Goal: Task Accomplishment & Management: Manage account settings

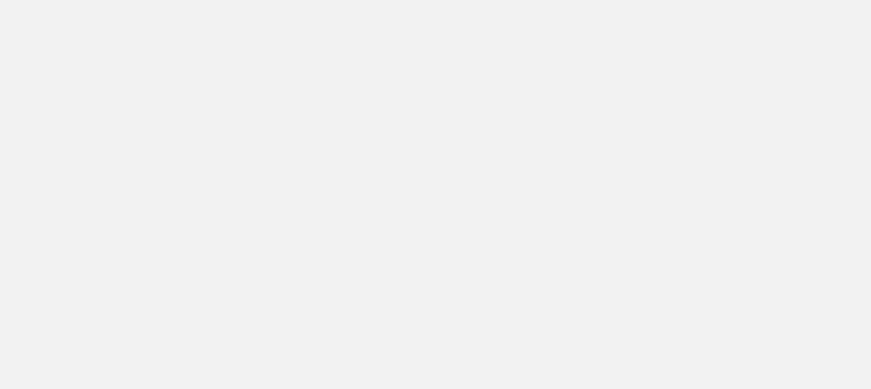
click at [627, 278] on app-root at bounding box center [435, 194] width 871 height 389
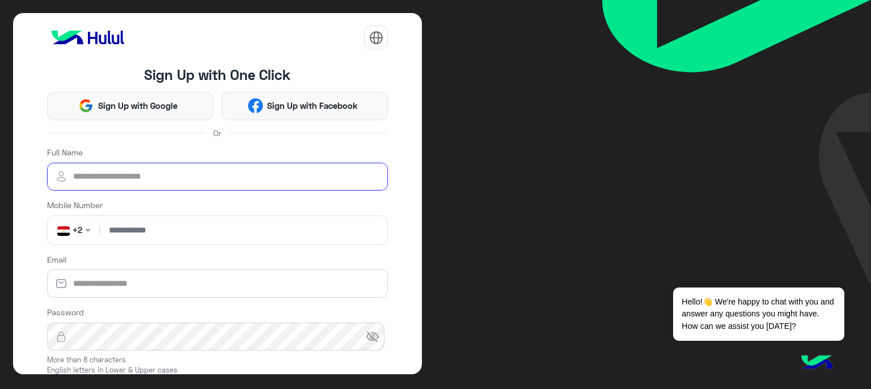
click at [177, 172] on input "Full Name" at bounding box center [218, 177] width 342 height 28
type input "**********"
click at [183, 230] on input "number" at bounding box center [243, 230] width 281 height 28
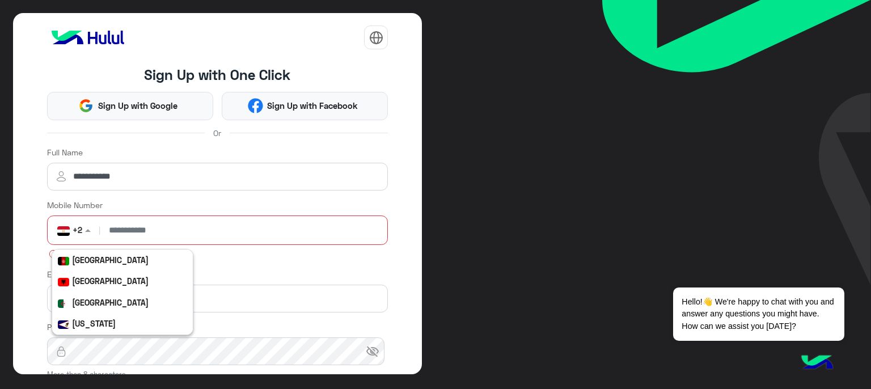
click at [92, 225] on span at bounding box center [89, 230] width 14 height 12
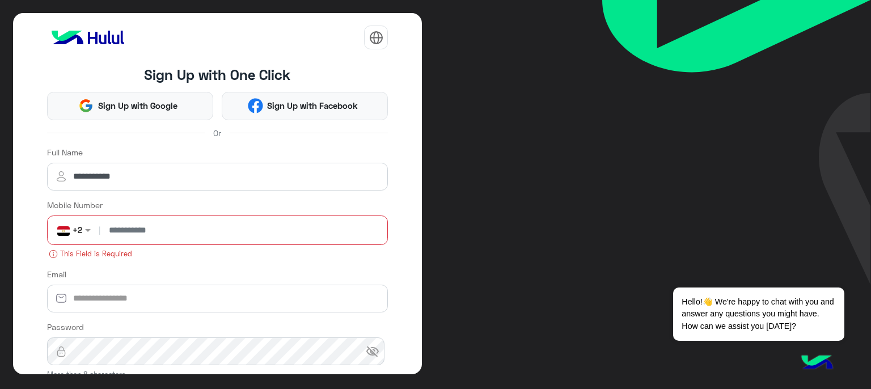
click at [204, 231] on input "number" at bounding box center [243, 230] width 281 height 28
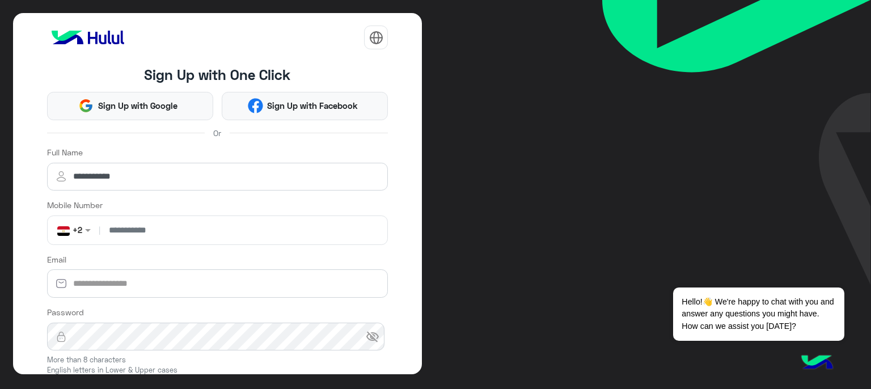
type input "**********"
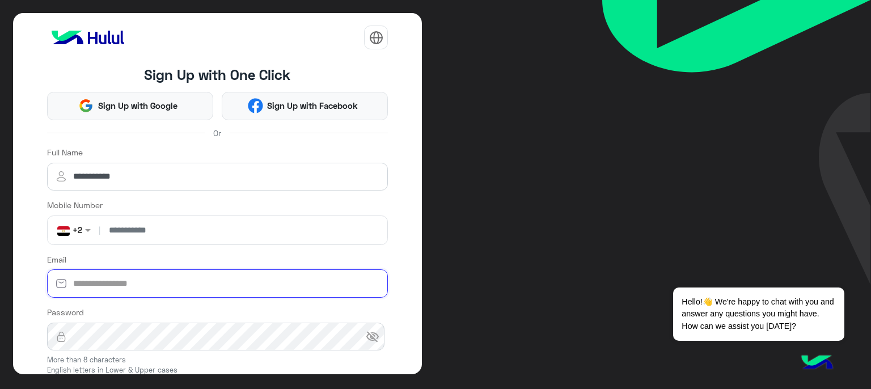
click at [154, 272] on input "Email" at bounding box center [218, 283] width 342 height 28
type input "**********"
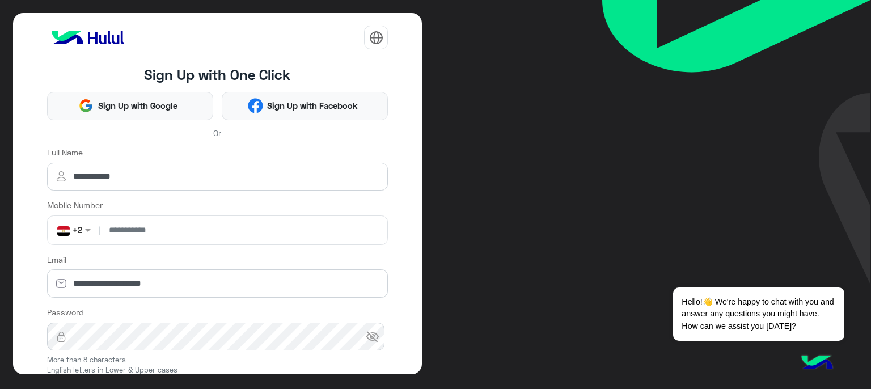
click at [374, 339] on span "visibility_off" at bounding box center [373, 337] width 14 height 14
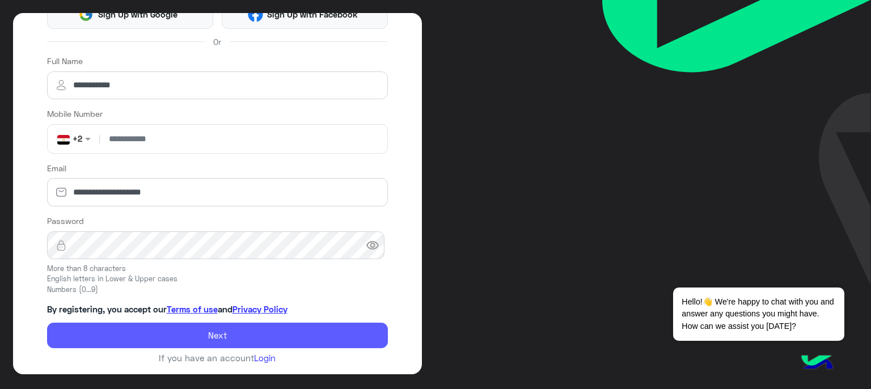
click at [186, 327] on button "Next" at bounding box center [218, 336] width 342 height 26
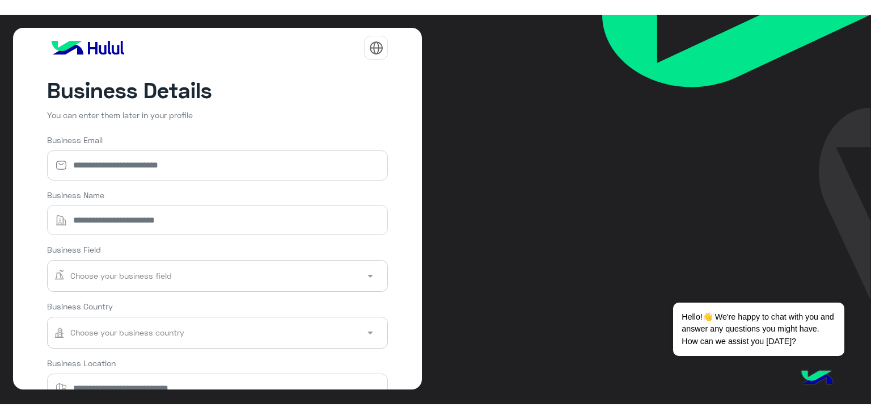
scroll to position [90, 0]
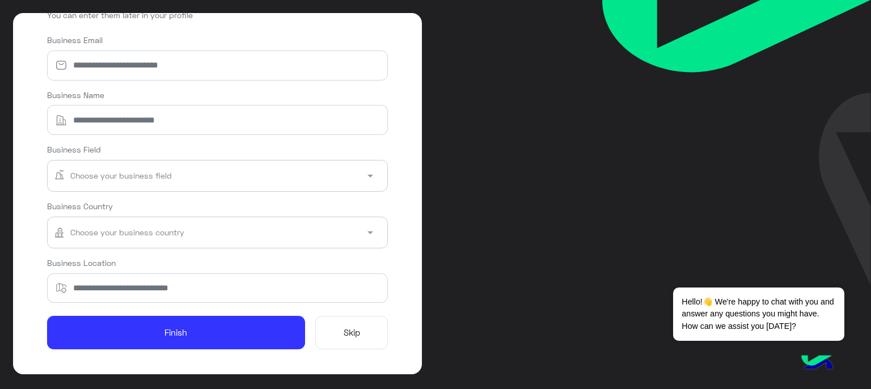
click at [358, 332] on button "Skip" at bounding box center [351, 333] width 73 height 34
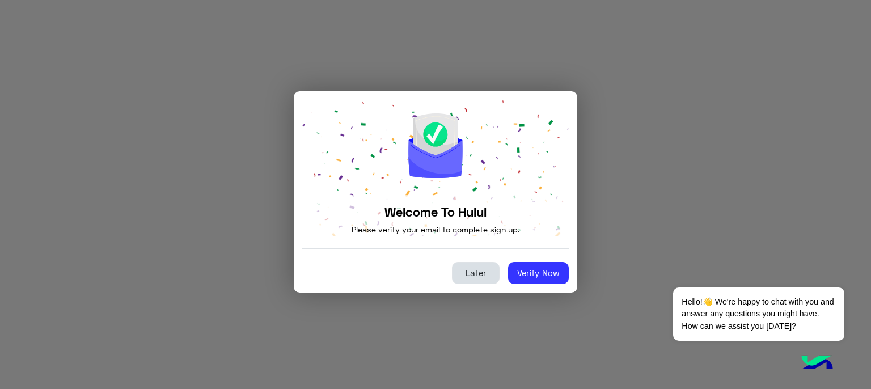
click at [479, 271] on button "Later" at bounding box center [476, 273] width 48 height 23
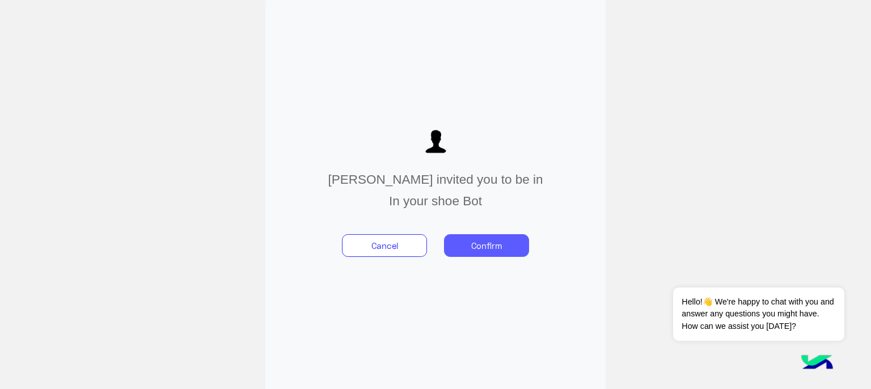
click at [496, 250] on button "Confirm" at bounding box center [486, 245] width 85 height 23
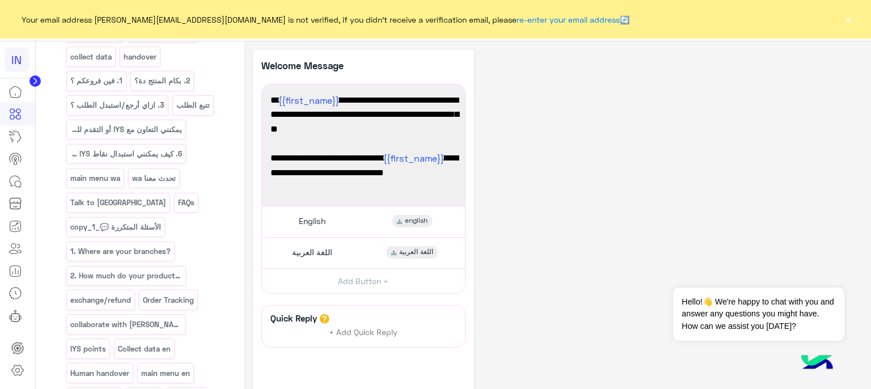
scroll to position [224, 0]
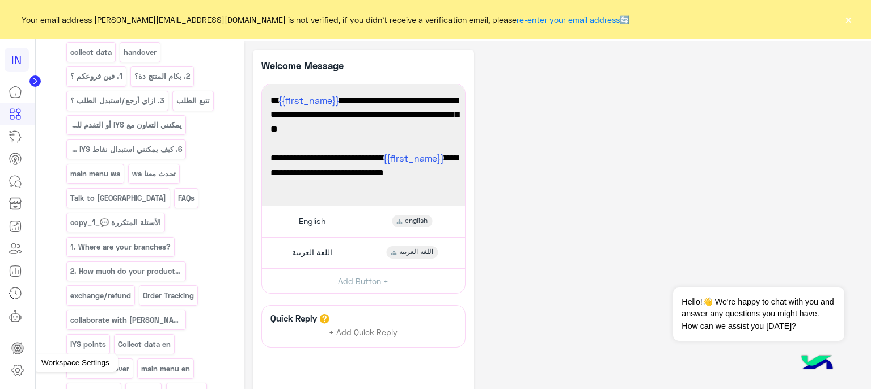
click at [12, 375] on icon at bounding box center [18, 371] width 14 height 14
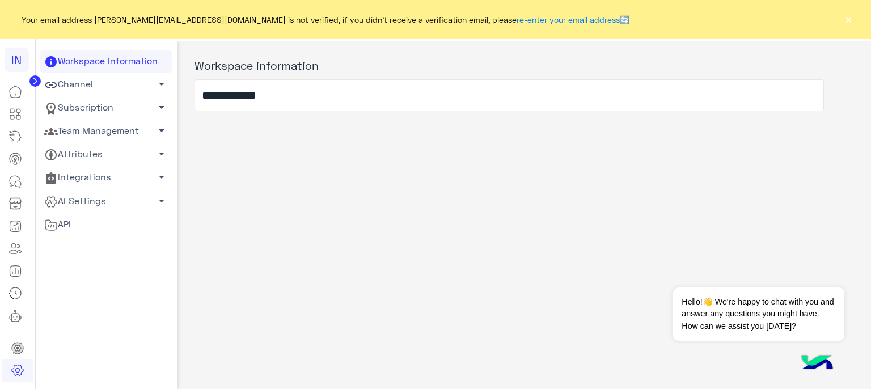
click at [105, 91] on link "Channel arrow_drop_down" at bounding box center [106, 84] width 133 height 23
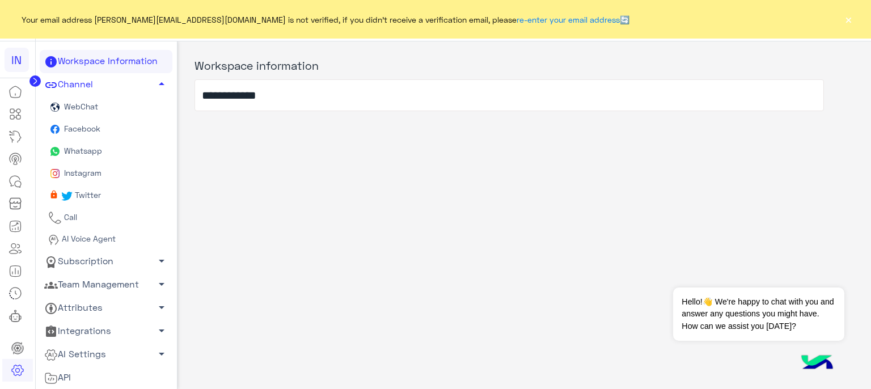
click at [85, 152] on span "Whatsapp" at bounding box center [82, 151] width 40 height 10
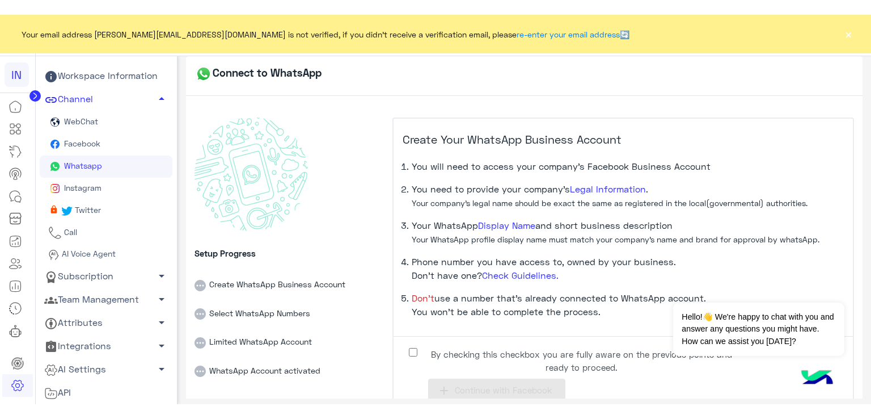
scroll to position [25, 0]
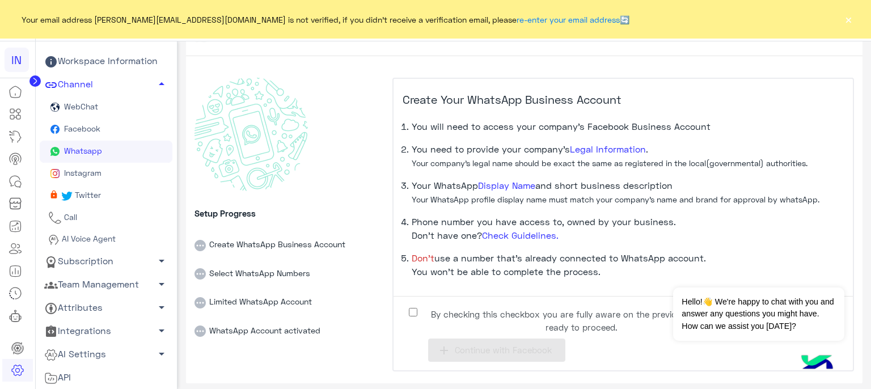
click at [412, 306] on label "By checking this checkbox you are fully aware on the previous points and ready …" at bounding box center [573, 318] width 340 height 26
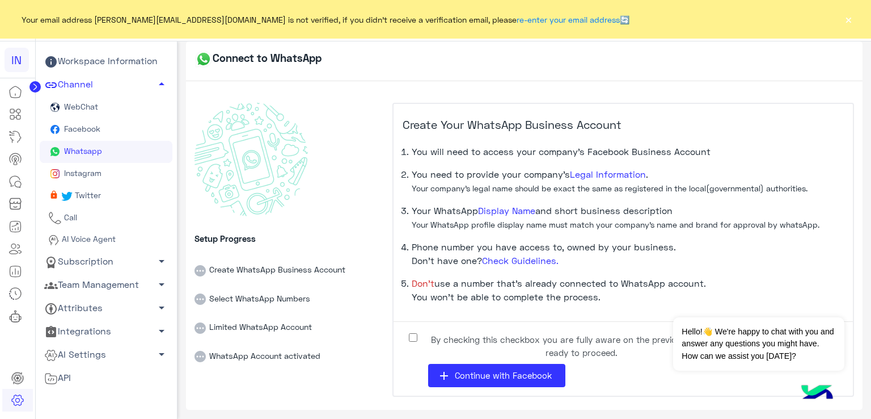
scroll to position [0, 0]
click at [464, 370] on span "Continue with Facebook" at bounding box center [503, 375] width 97 height 10
click at [549, 368] on button "add Continue with Facebook" at bounding box center [496, 375] width 137 height 23
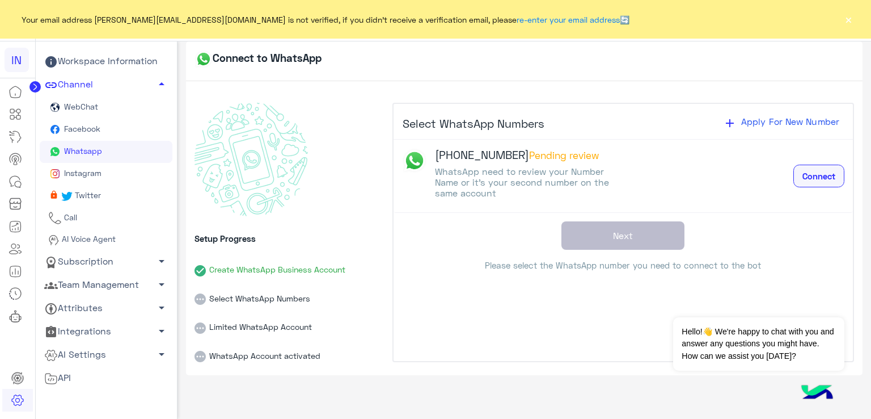
click at [813, 174] on span "Connect" at bounding box center [819, 176] width 33 height 10
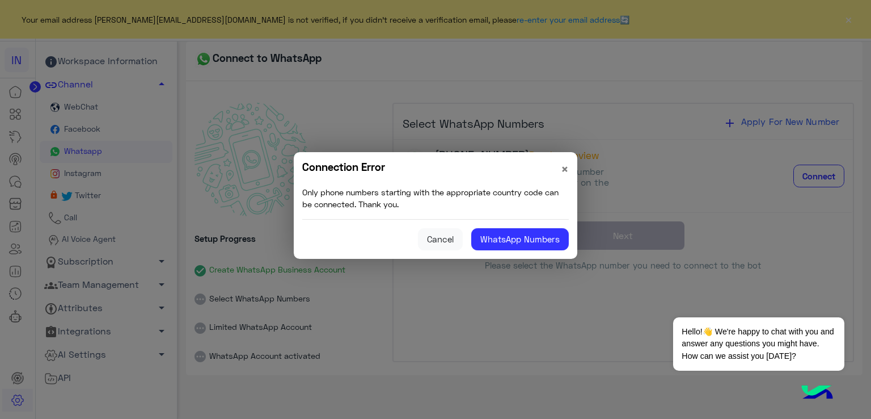
drag, startPoint x: 546, startPoint y: 325, endPoint x: 544, endPoint y: 262, distance: 63.6
click at [544, 262] on modal-container "Connection Error × Only phone numbers starting with the appropriate country cod…" at bounding box center [435, 209] width 871 height 419
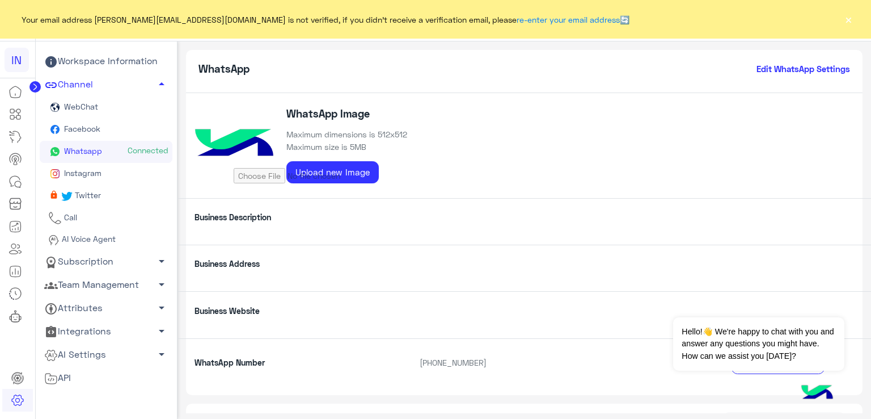
click at [340, 175] on input "file" at bounding box center [321, 171] width 174 height 24
type input "**********"
click at [92, 134] on link "Facebook" at bounding box center [106, 130] width 133 height 22
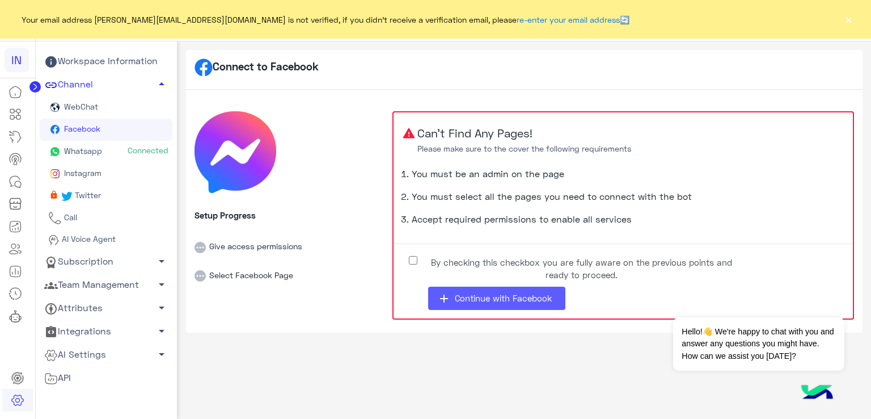
click at [472, 296] on span "Continue with Facebook" at bounding box center [503, 298] width 97 height 10
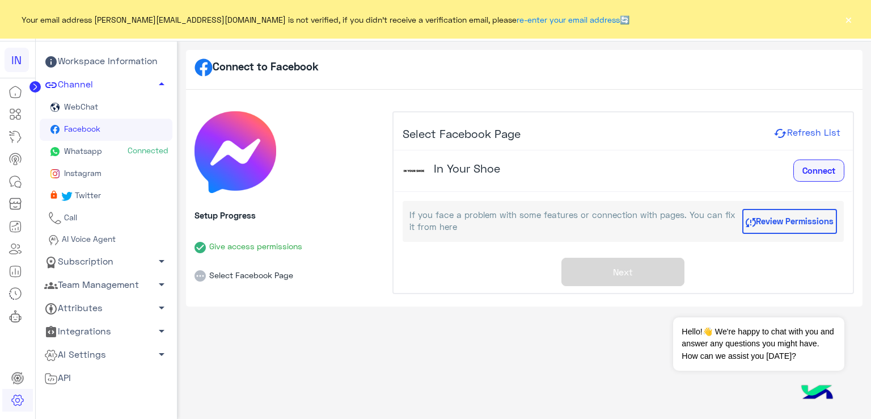
click at [810, 167] on span "Connect" at bounding box center [819, 170] width 33 height 10
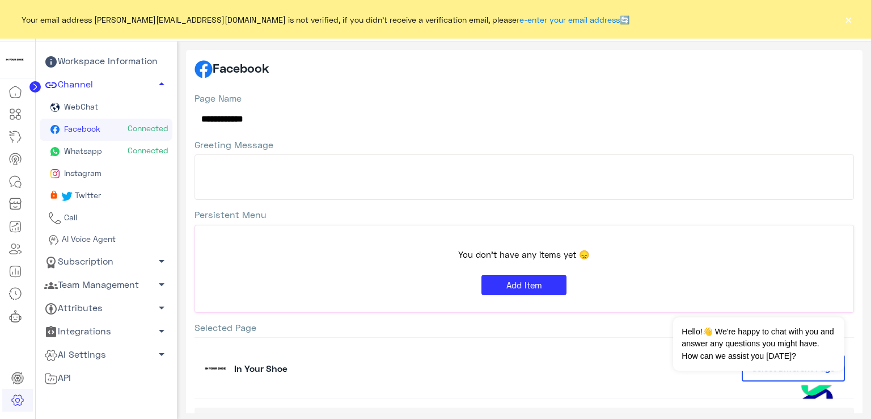
scroll to position [134, 0]
click at [148, 171] on link "Instagram" at bounding box center [106, 174] width 133 height 22
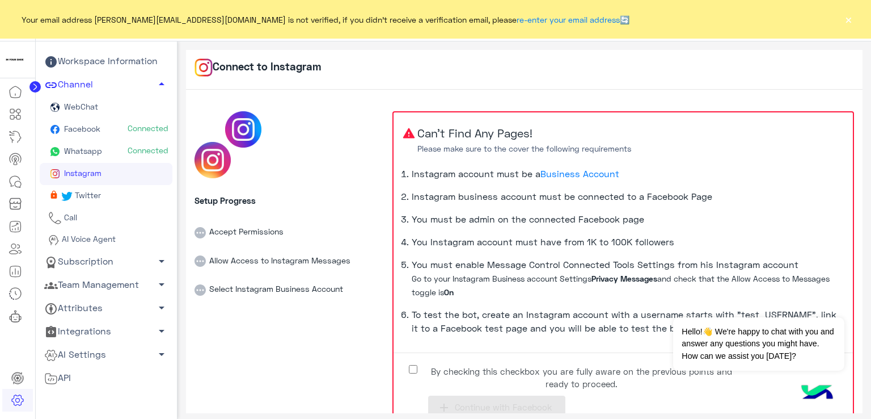
click at [107, 133] on link "Facebook Connected" at bounding box center [106, 130] width 133 height 22
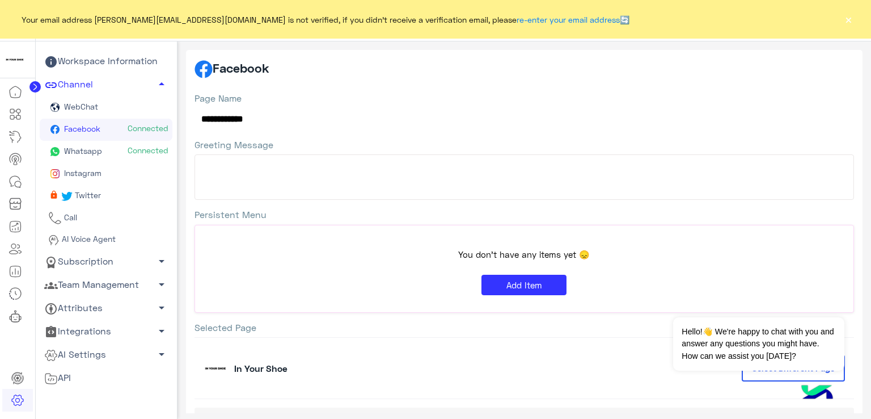
scroll to position [134, 0]
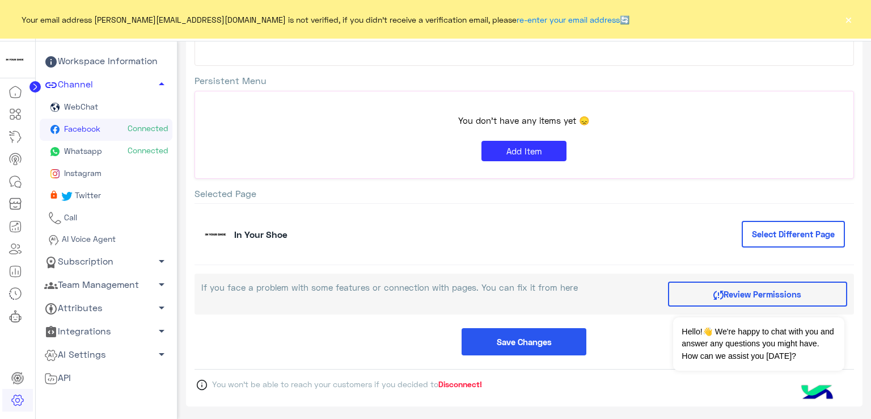
click at [132, 179] on link "Instagram" at bounding box center [106, 174] width 133 height 22
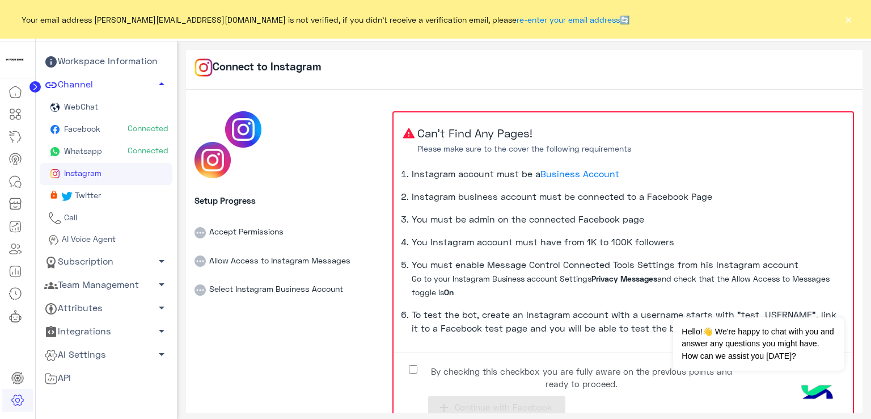
scroll to position [36, 0]
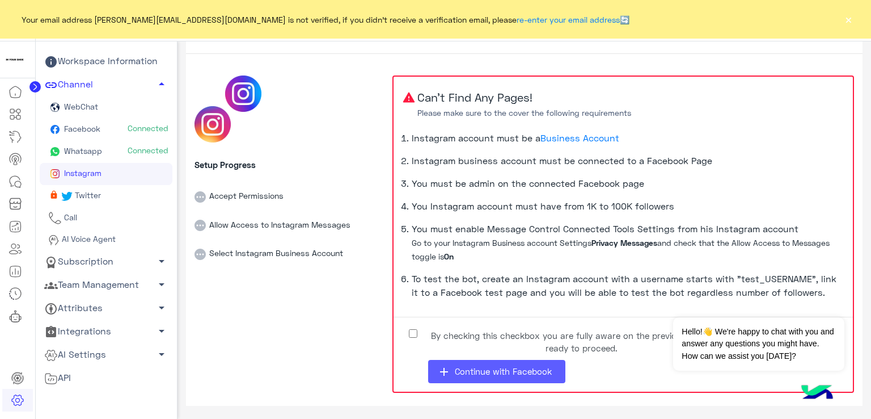
click at [474, 368] on span "Continue with Facebook" at bounding box center [503, 371] width 97 height 10
click at [621, 213] on li "You Instagram account must have from 1K to 100K followers" at bounding box center [628, 210] width 432 height 23
click at [517, 373] on span "Continue with Facebook" at bounding box center [503, 371] width 97 height 10
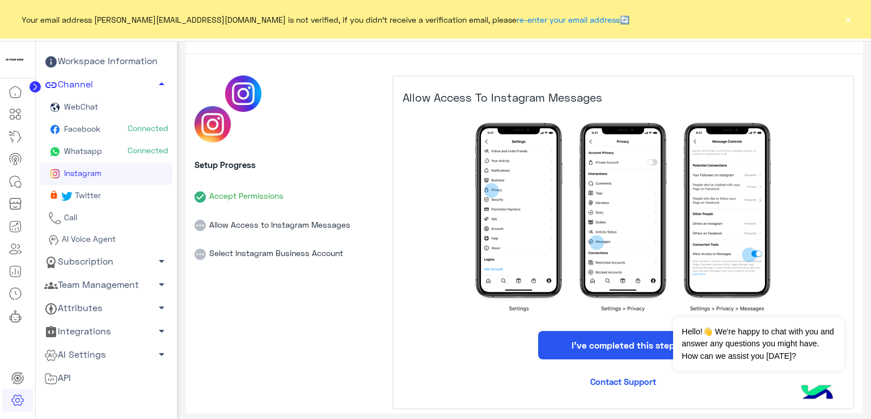
scroll to position [52, 0]
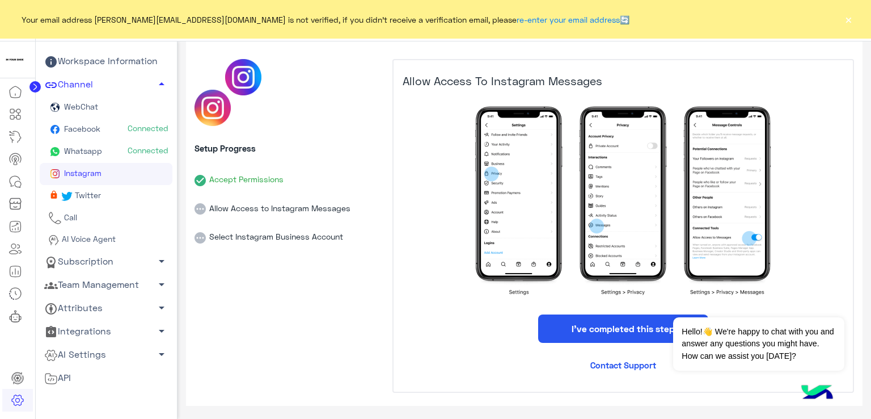
click at [597, 329] on button "I’ve completed this step" at bounding box center [623, 328] width 170 height 28
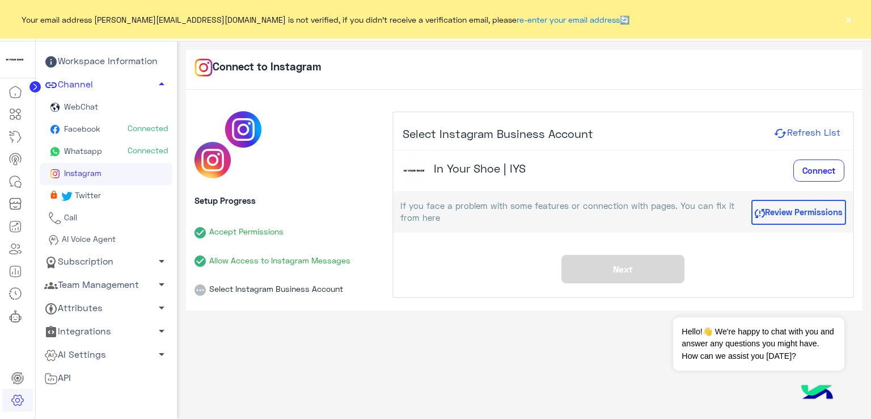
scroll to position [0, 0]
click at [809, 171] on span "Connect" at bounding box center [819, 170] width 33 height 10
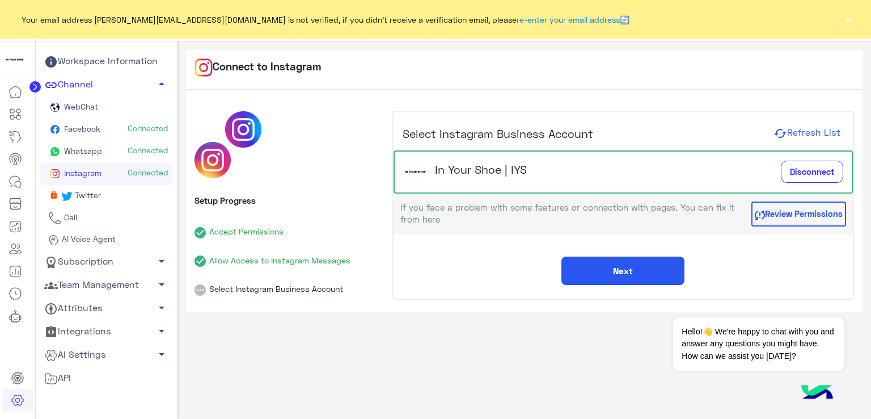
click at [606, 264] on button "Next" at bounding box center [623, 270] width 123 height 28
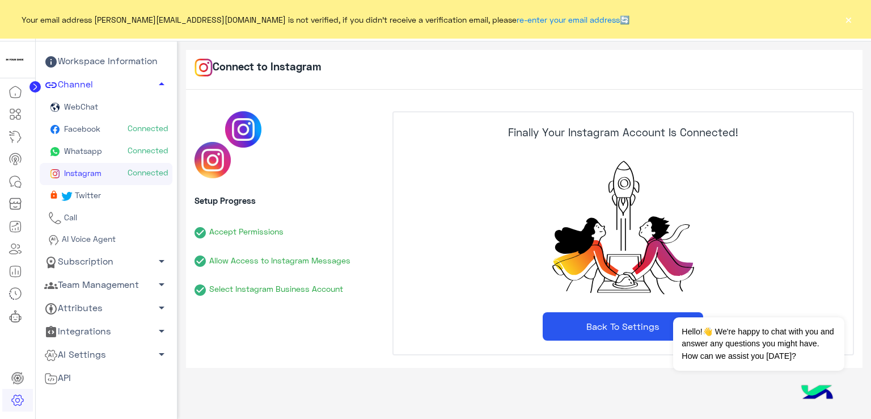
click at [580, 327] on button "Back To Settings" at bounding box center [623, 326] width 161 height 28
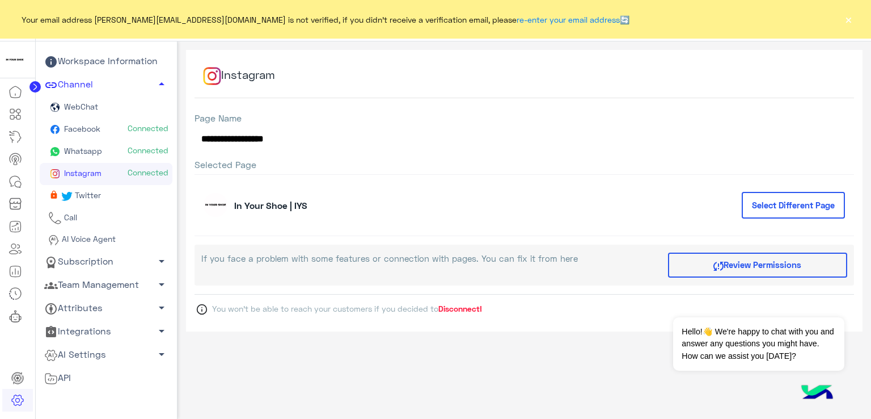
click at [106, 154] on link "Whatsapp Connected" at bounding box center [106, 152] width 133 height 22
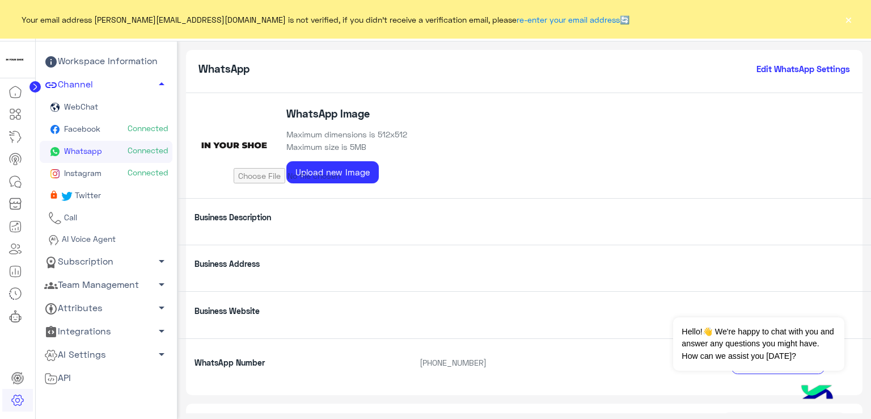
click at [769, 71] on h6 "Edit WhatsApp Settings" at bounding box center [804, 69] width 94 height 10
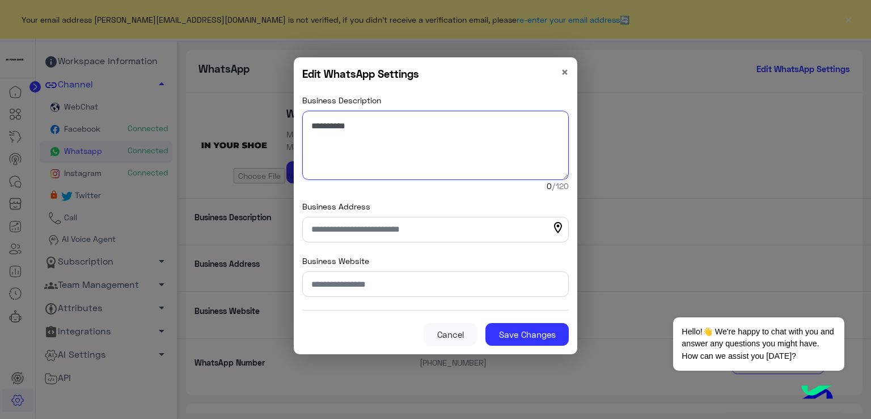
click at [370, 124] on textarea "Business Description" at bounding box center [435, 145] width 267 height 69
type textarea "**********"
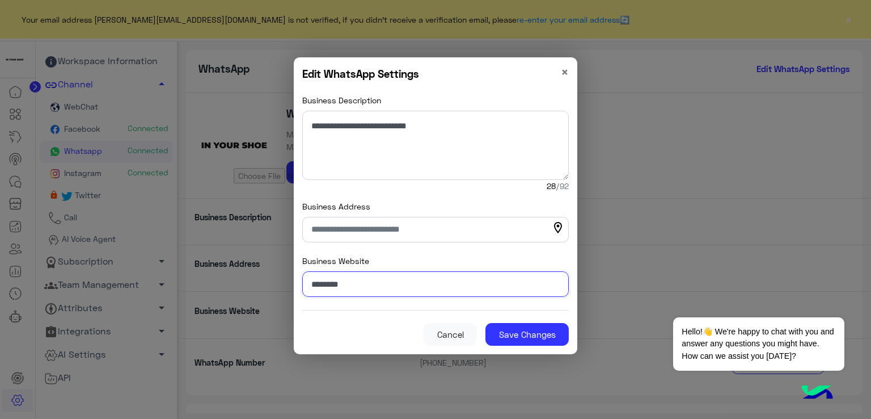
click at [349, 285] on input "********" at bounding box center [435, 284] width 267 height 26
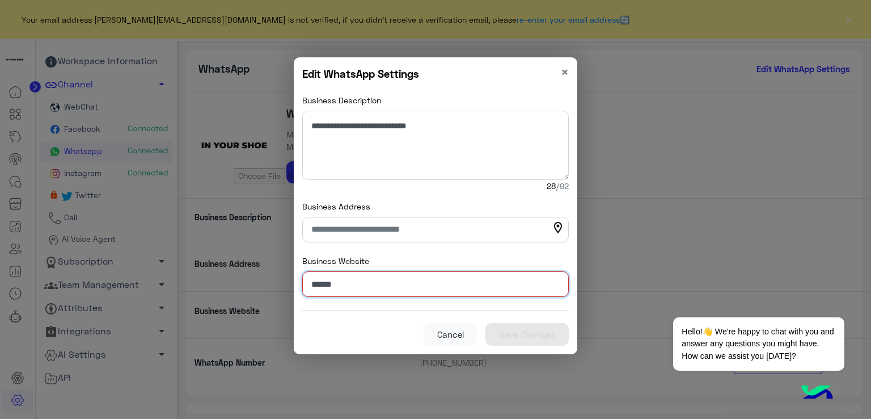
paste input "**********"
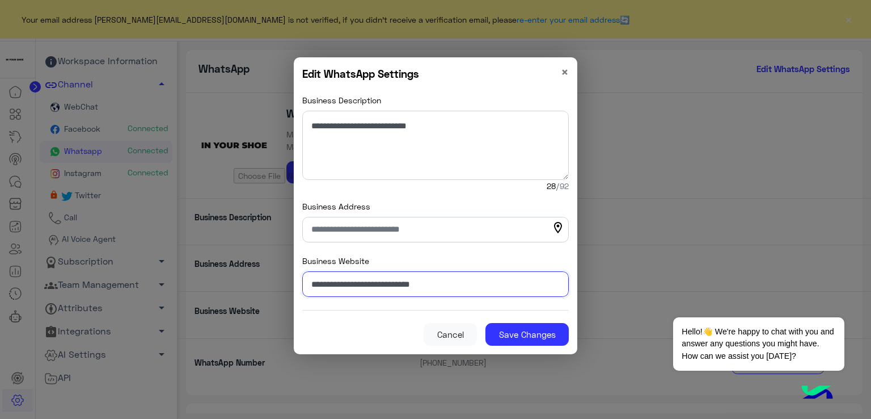
click at [367, 284] on input "**********" at bounding box center [435, 284] width 267 height 26
type input "**********"
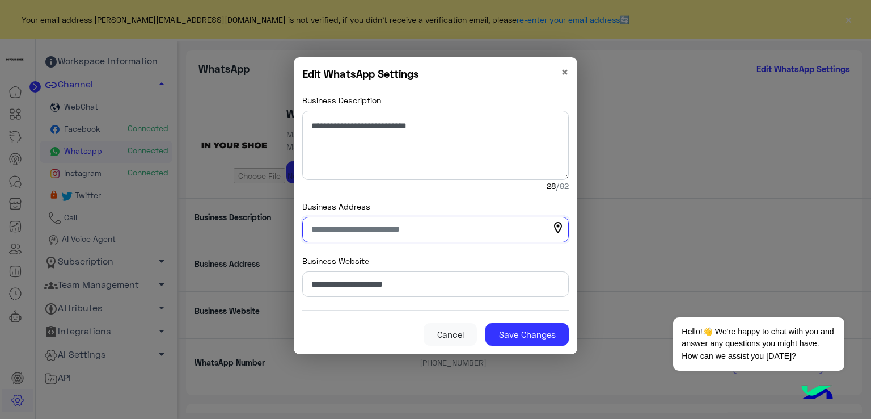
click at [422, 239] on input "Business Address" at bounding box center [435, 230] width 267 height 26
type input "**********"
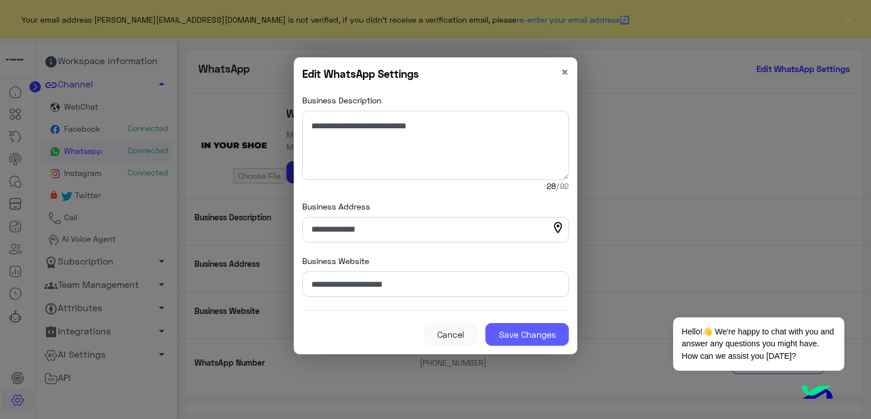
click at [532, 331] on button "Save Changes" at bounding box center [527, 334] width 83 height 23
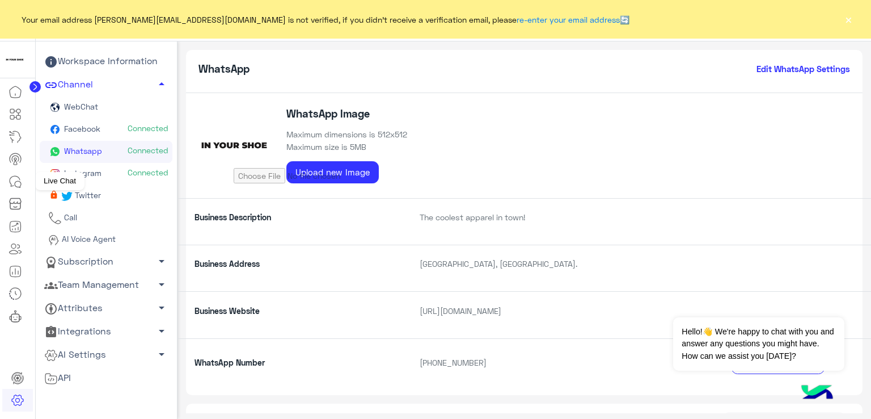
click at [12, 180] on icon at bounding box center [16, 182] width 14 height 14
click at [19, 91] on icon at bounding box center [16, 92] width 14 height 14
click at [34, 89] on icon at bounding box center [34, 87] width 3 height 6
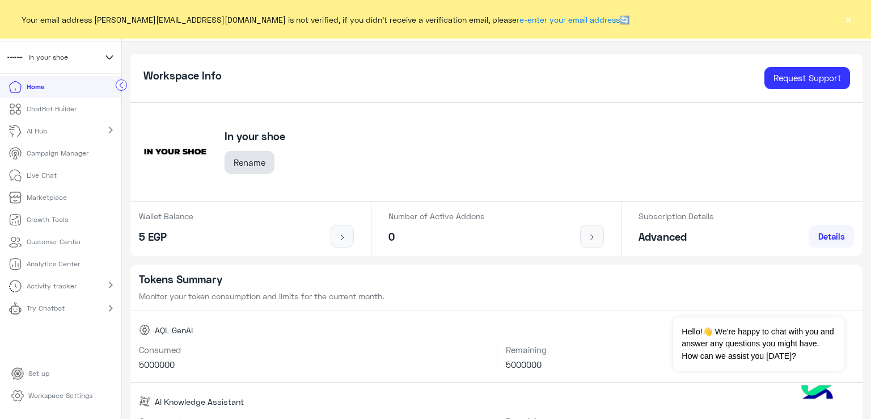
click at [265, 163] on button "Rename" at bounding box center [250, 162] width 50 height 23
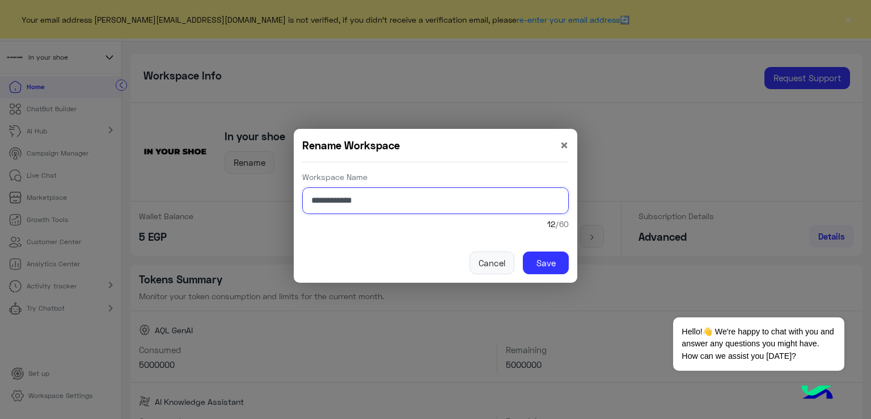
click at [415, 200] on input "**********" at bounding box center [435, 200] width 267 height 27
type input "**********"
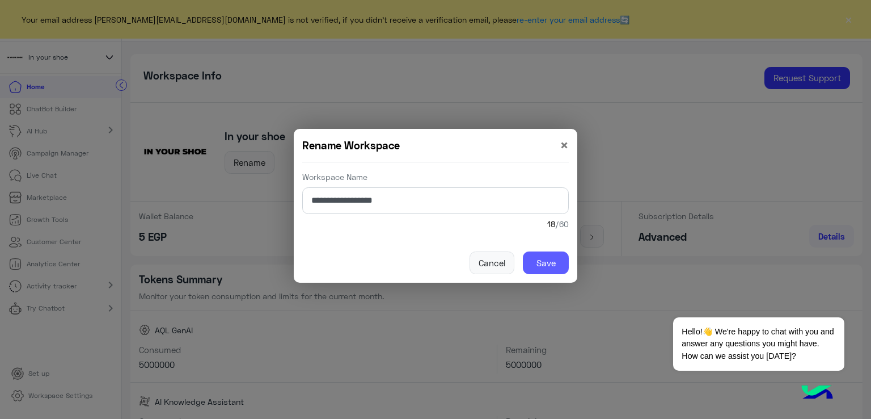
click at [531, 253] on button "Save" at bounding box center [546, 262] width 46 height 23
click at [541, 257] on button "Save" at bounding box center [546, 262] width 46 height 23
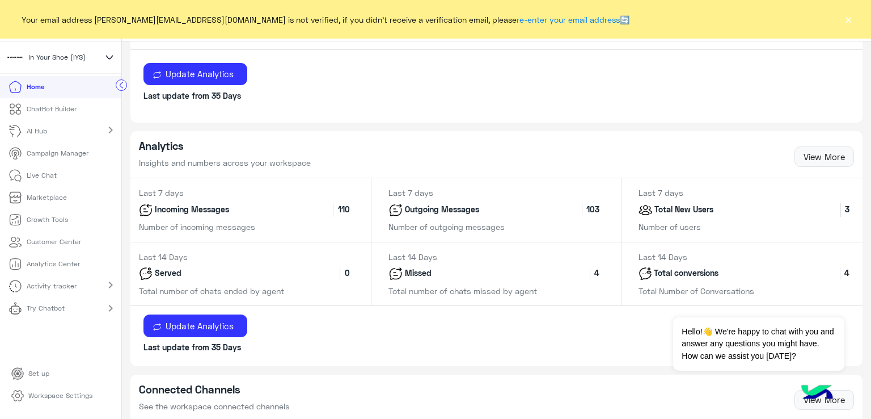
scroll to position [405, 0]
click at [51, 150] on p "Campaign Manager" at bounding box center [58, 153] width 62 height 10
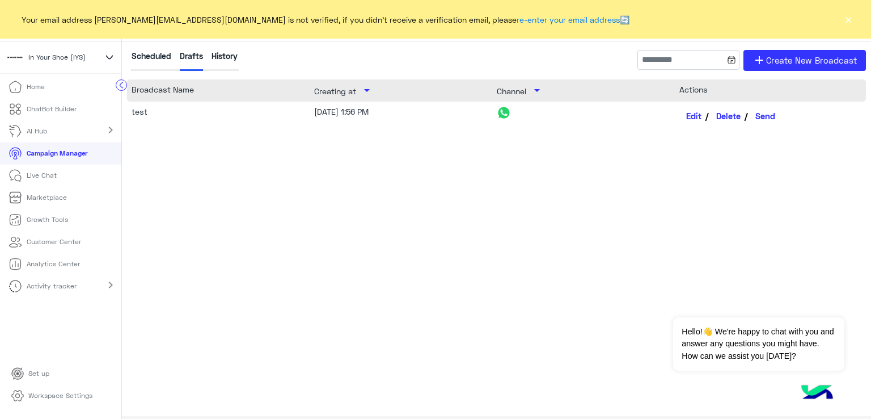
click at [733, 116] on button "Delete" at bounding box center [729, 115] width 39 height 19
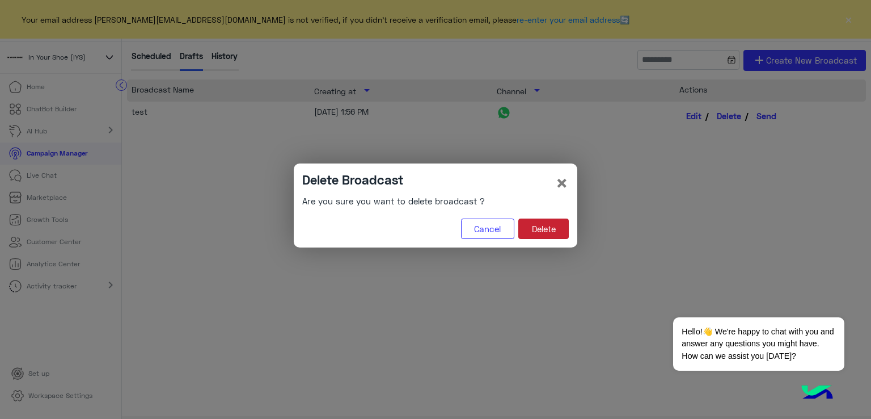
click at [560, 229] on button "Delete" at bounding box center [543, 228] width 50 height 20
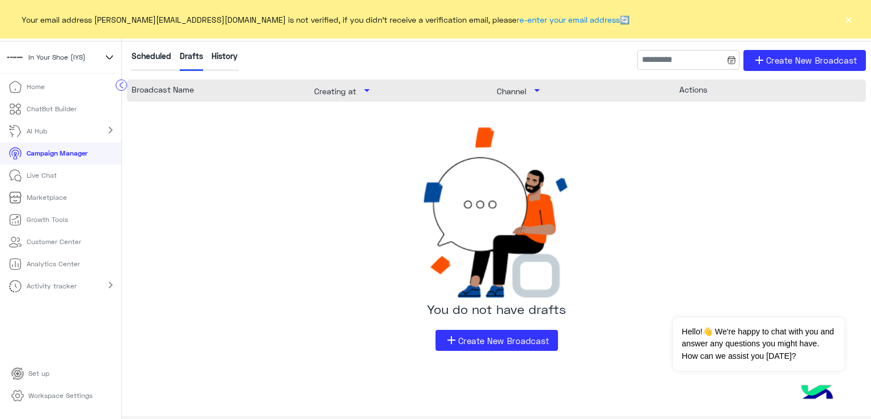
click at [43, 88] on p "Home" at bounding box center [36, 87] width 18 height 10
